Goal: Find specific page/section: Find specific page/section

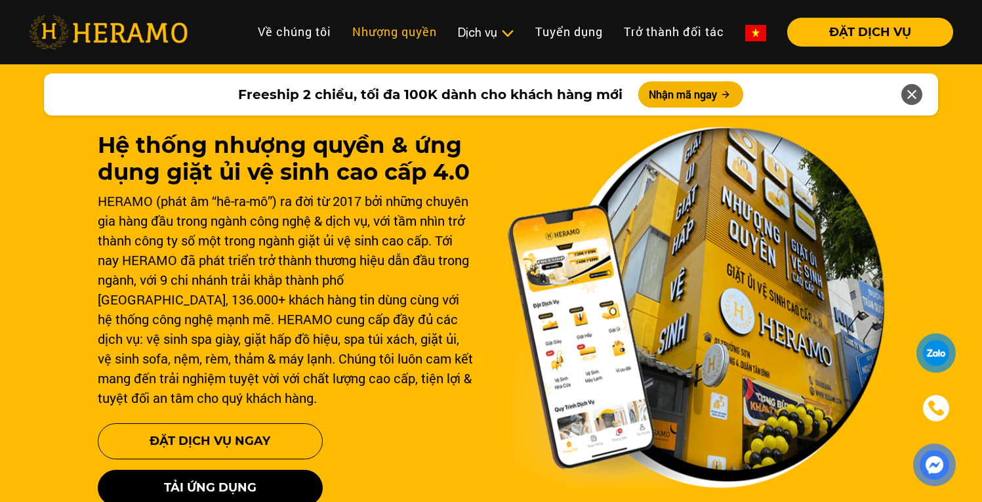
click at [363, 35] on link "Nhượng quyền" at bounding box center [395, 32] width 106 height 28
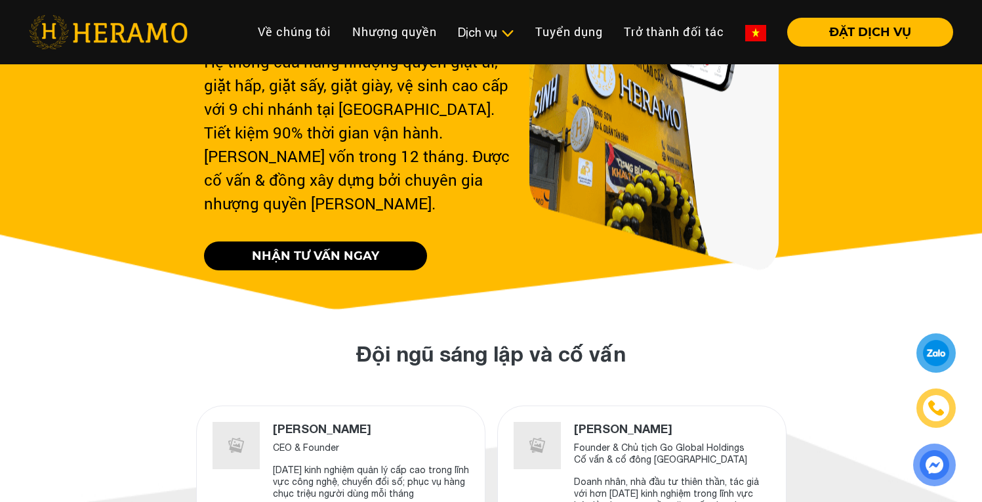
scroll to position [470, 0]
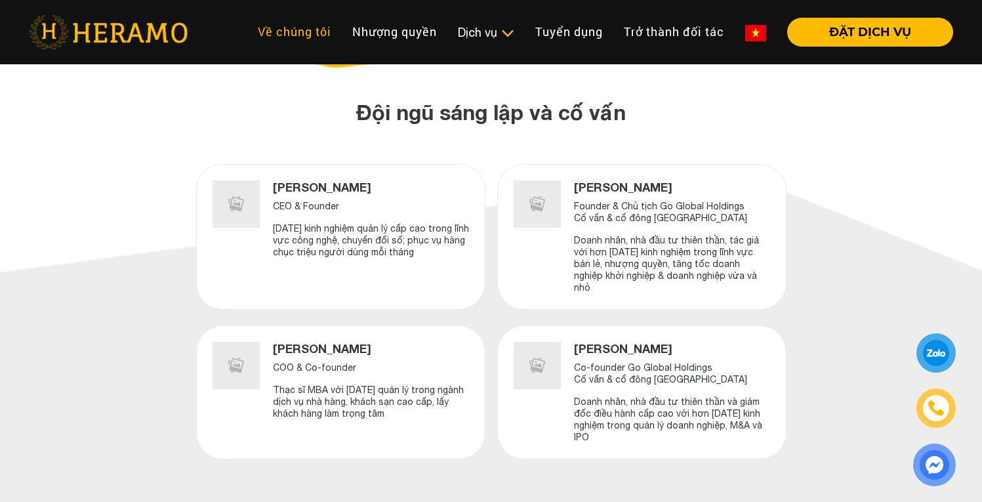
click at [318, 30] on link "Về chúng tôi" at bounding box center [294, 32] width 94 height 28
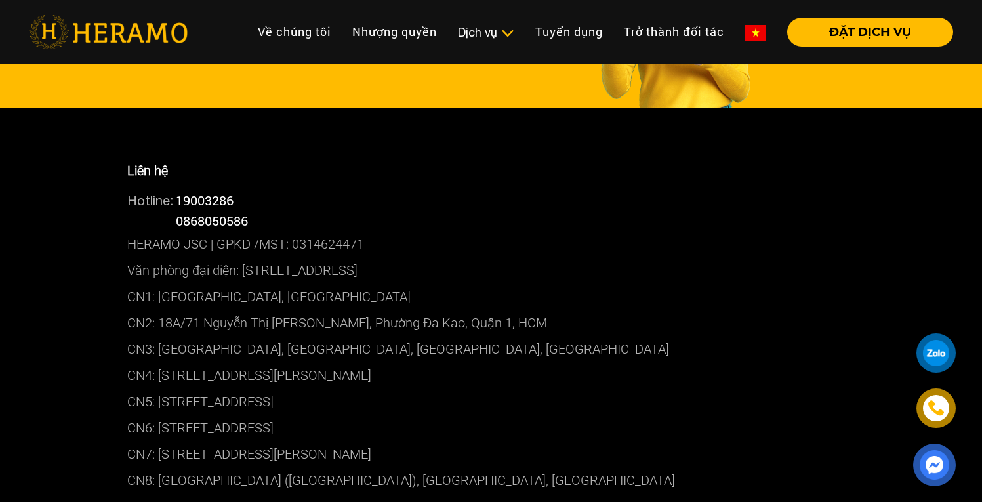
scroll to position [3271, 0]
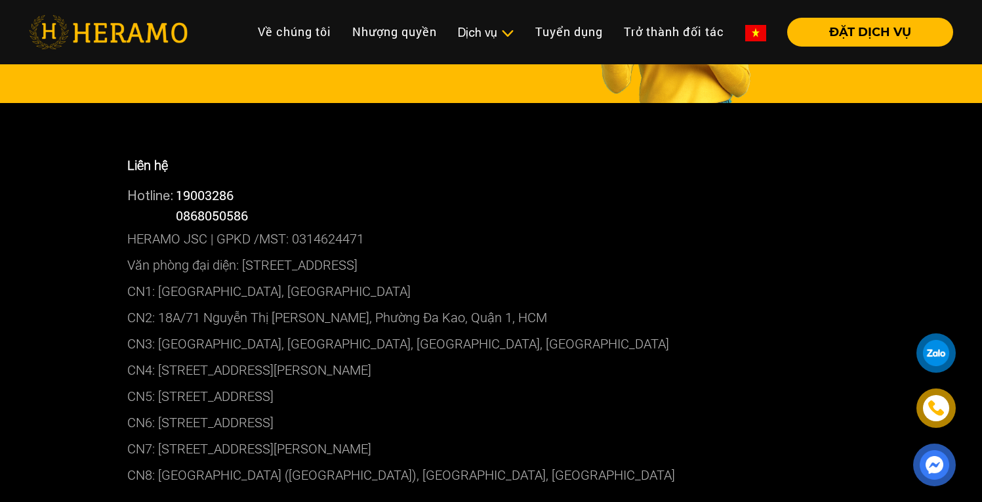
drag, startPoint x: 415, startPoint y: 452, endPoint x: 159, endPoint y: 445, distance: 255.2
click at [159, 445] on p "CN7: [STREET_ADDRESS][PERSON_NAME]" at bounding box center [491, 449] width 728 height 26
click at [402, 446] on p "CN7: [STREET_ADDRESS][PERSON_NAME]" at bounding box center [491, 449] width 728 height 26
drag, startPoint x: 404, startPoint y: 447, endPoint x: 160, endPoint y: 448, distance: 244.0
click at [160, 448] on p "CN7: [STREET_ADDRESS][PERSON_NAME]" at bounding box center [491, 449] width 728 height 26
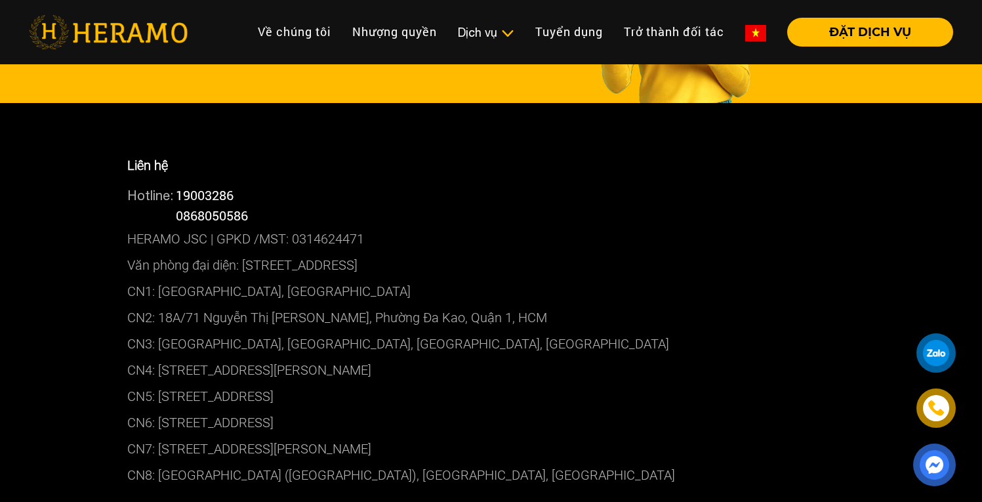
copy p "[STREET_ADDRESS][PERSON_NAME]"
